Goal: Task Accomplishment & Management: Manage account settings

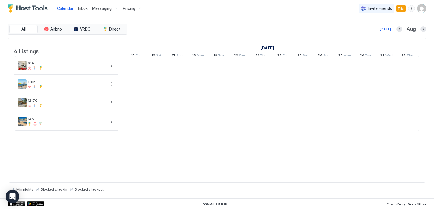
scroll to position [0, 314]
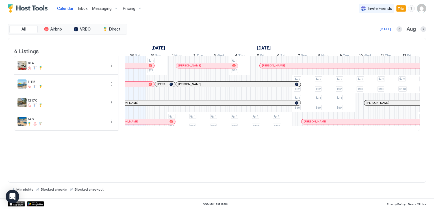
click at [424, 9] on img "User profile" at bounding box center [421, 8] width 9 height 9
click at [367, 30] on span "Settings" at bounding box center [370, 31] width 15 height 5
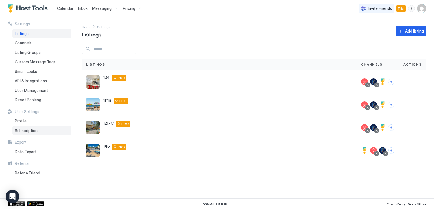
click at [39, 134] on div "Subscription" at bounding box center [41, 131] width 59 height 10
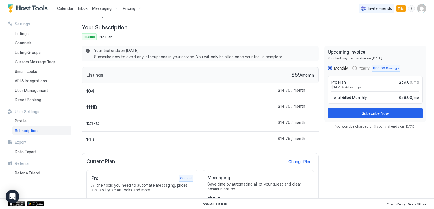
scroll to position [45, 0]
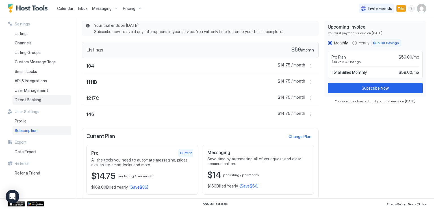
click at [42, 100] on div "Direct Booking" at bounding box center [41, 100] width 59 height 10
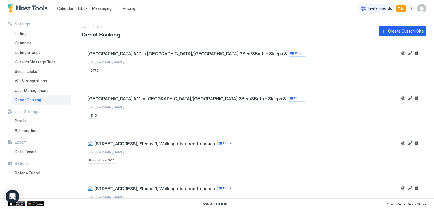
click at [407, 143] on button "Edit" at bounding box center [410, 143] width 7 height 7
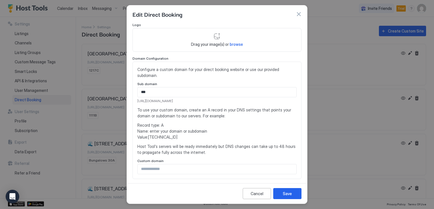
scroll to position [8, 0]
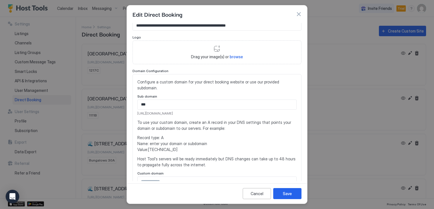
click at [347, 107] on div at bounding box center [217, 104] width 434 height 209
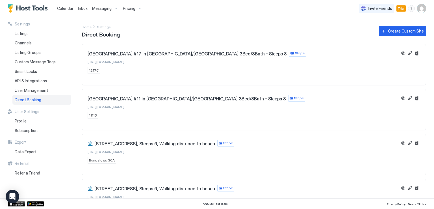
scroll to position [20, 0]
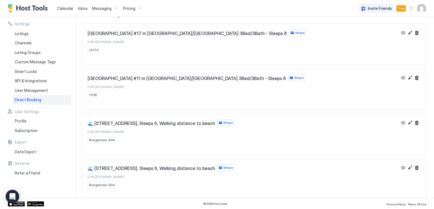
drag, startPoint x: 141, startPoint y: 176, endPoint x: 88, endPoint y: 177, distance: 53.2
click at [88, 177] on div "🌊 30A Beach Bungalow #104, Sleeps 6, Walking distance to beach Stripe [URL][DOM…" at bounding box center [161, 176] width 147 height 24
copy span "[URL][DOMAIN_NAME]"
